Goal: Navigation & Orientation: Find specific page/section

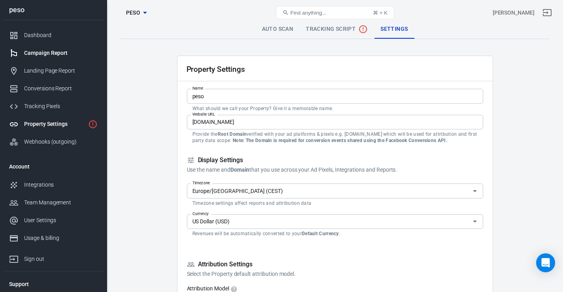
click at [45, 57] on div "Campaign Report" at bounding box center [60, 53] width 73 height 8
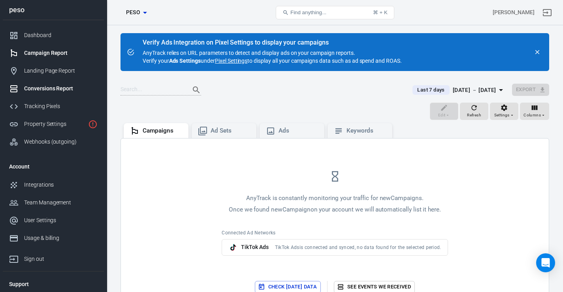
click at [52, 83] on link "Conversions Report" at bounding box center [53, 89] width 101 height 18
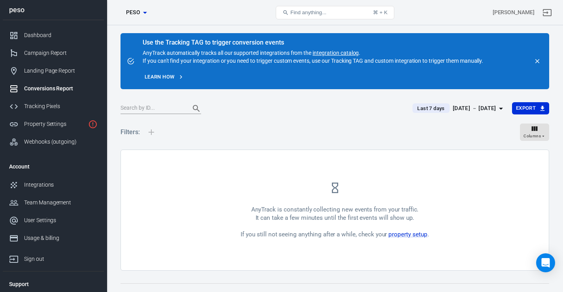
click at [49, 93] on div "Conversions Report" at bounding box center [60, 88] width 73 height 8
click at [50, 111] on div "Tracking Pixels" at bounding box center [60, 106] width 73 height 8
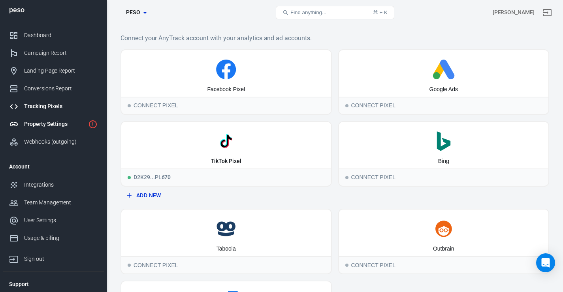
click at [58, 128] on div "Property Settings" at bounding box center [54, 124] width 61 height 8
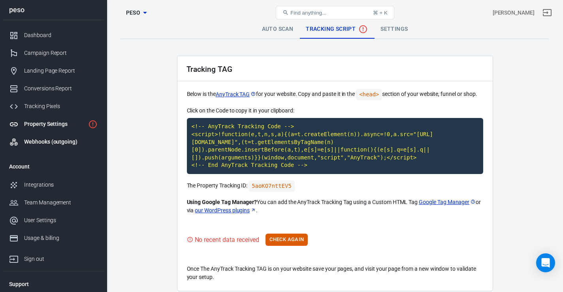
click at [61, 151] on link "Webhooks (outgoing)" at bounding box center [53, 142] width 101 height 18
